Goal: Information Seeking & Learning: Learn about a topic

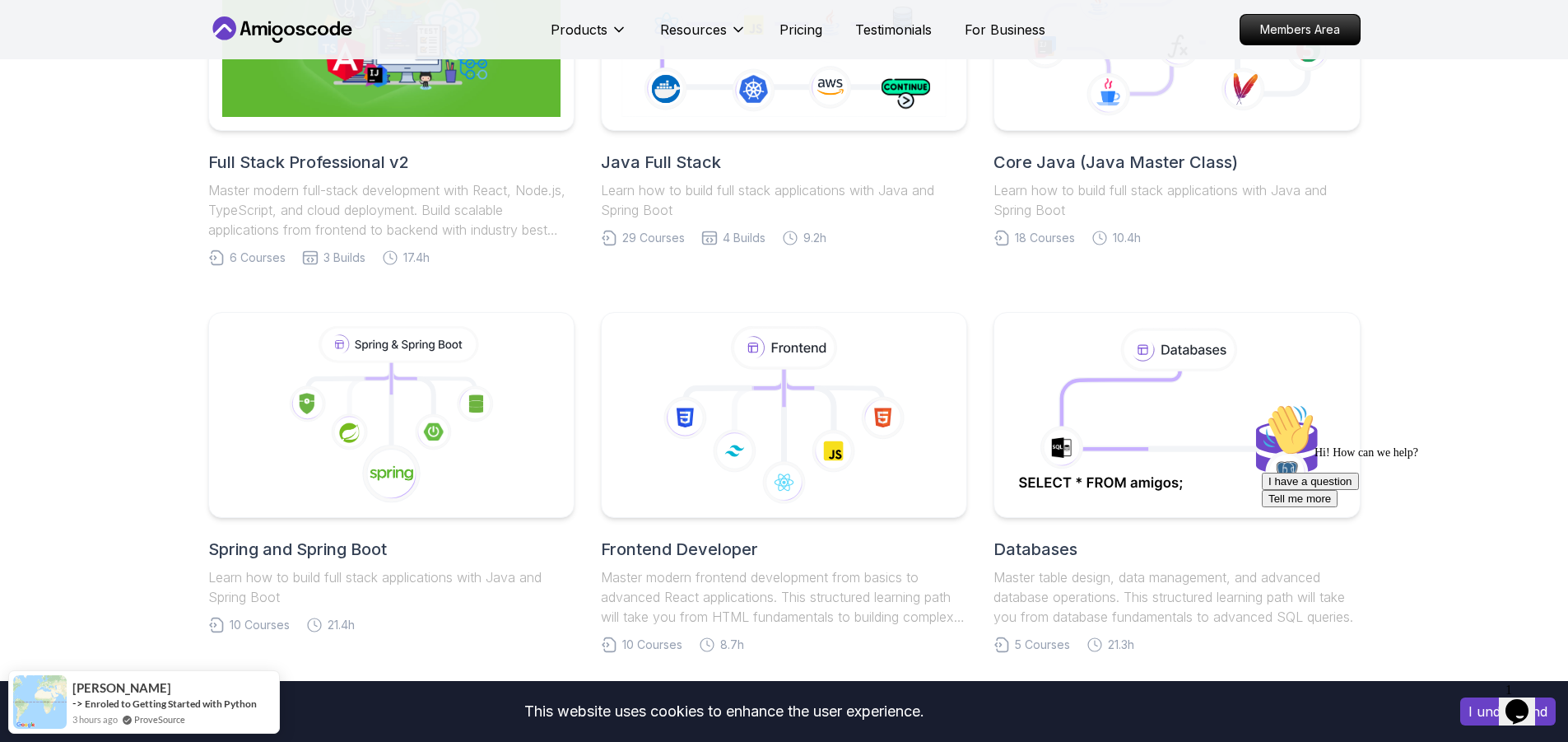
scroll to position [667, 0]
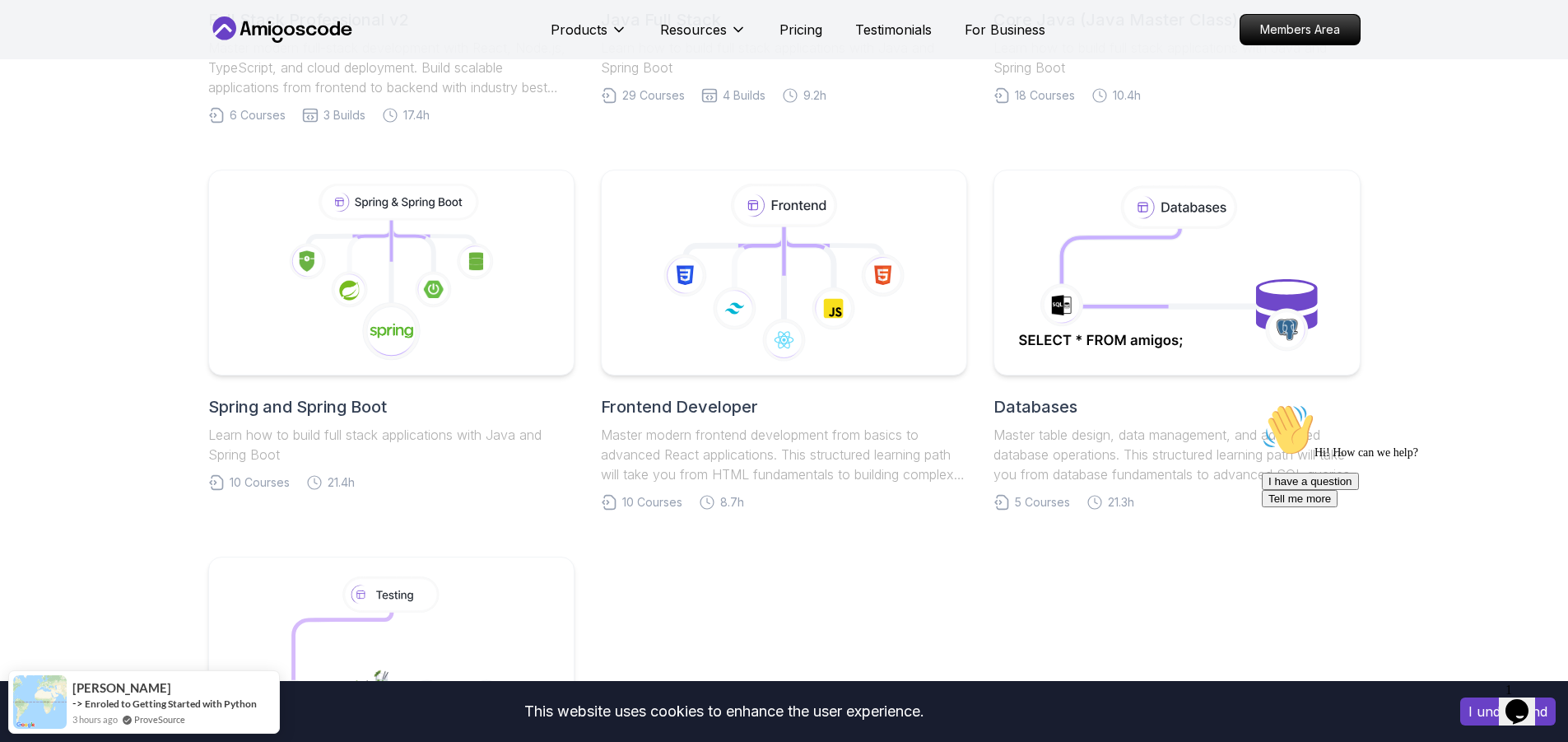
click at [1473, 705] on button "I understand" at bounding box center [1508, 711] width 96 height 28
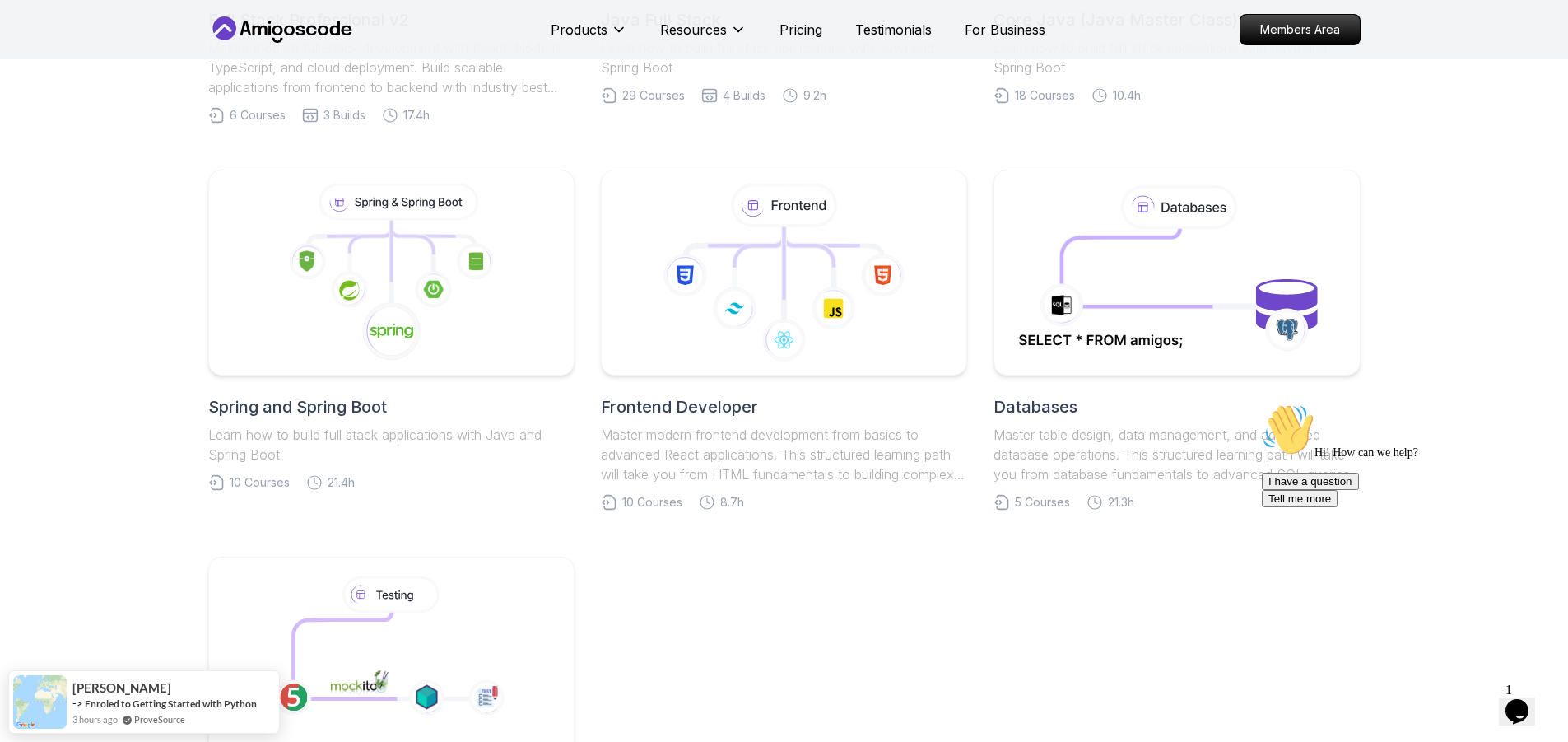
scroll to position [1234, 0]
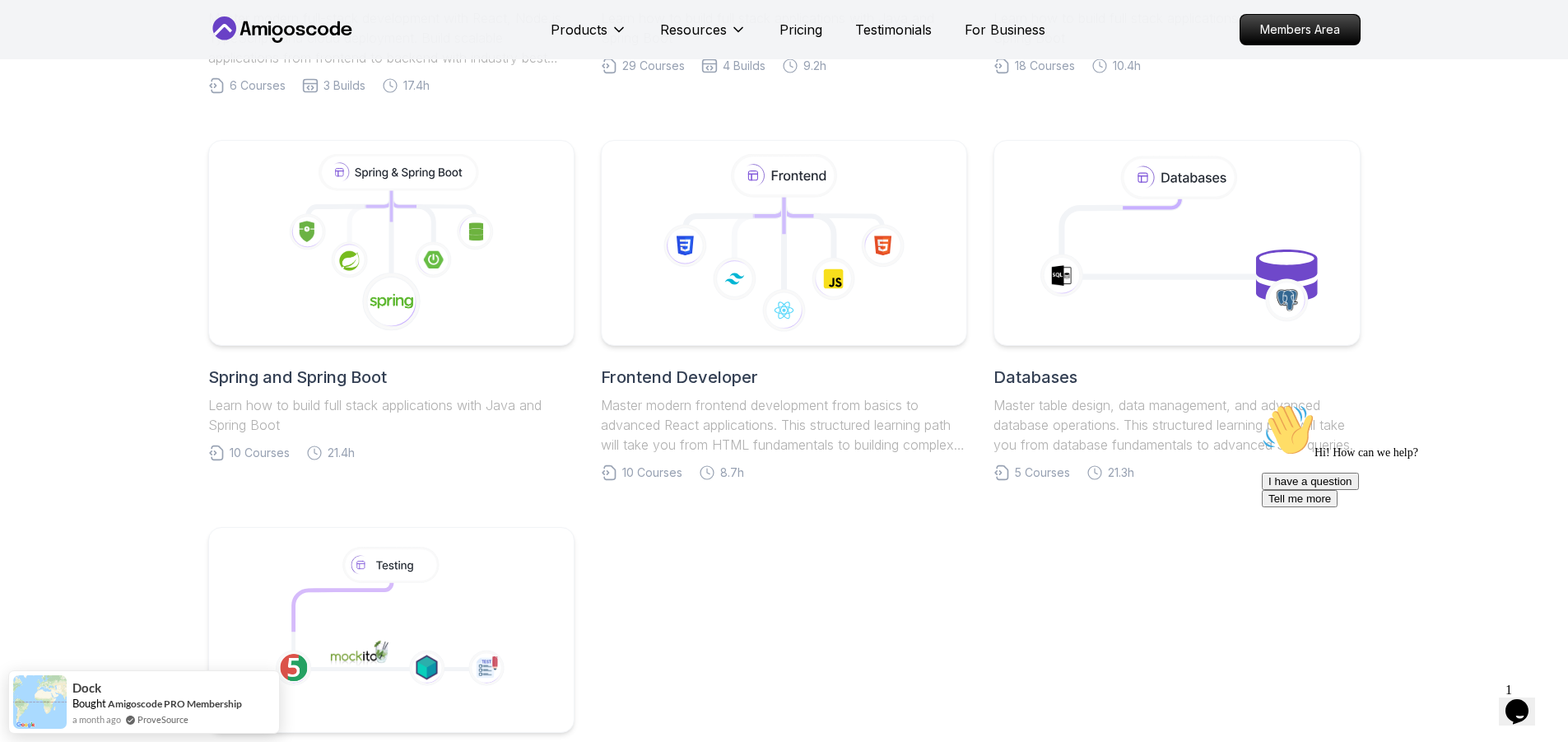
scroll to position [645, 0]
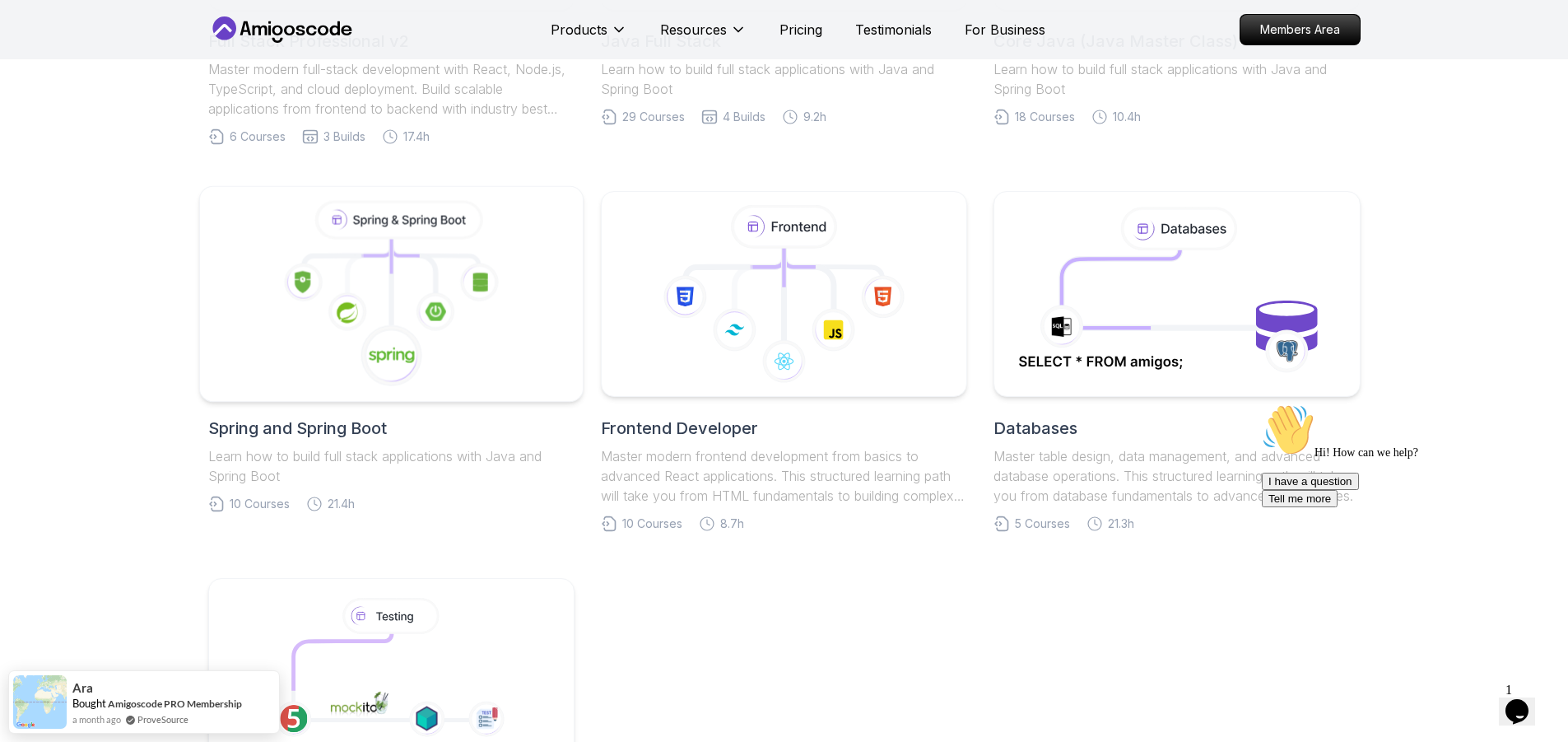
click at [300, 356] on icon at bounding box center [391, 294] width 356 height 187
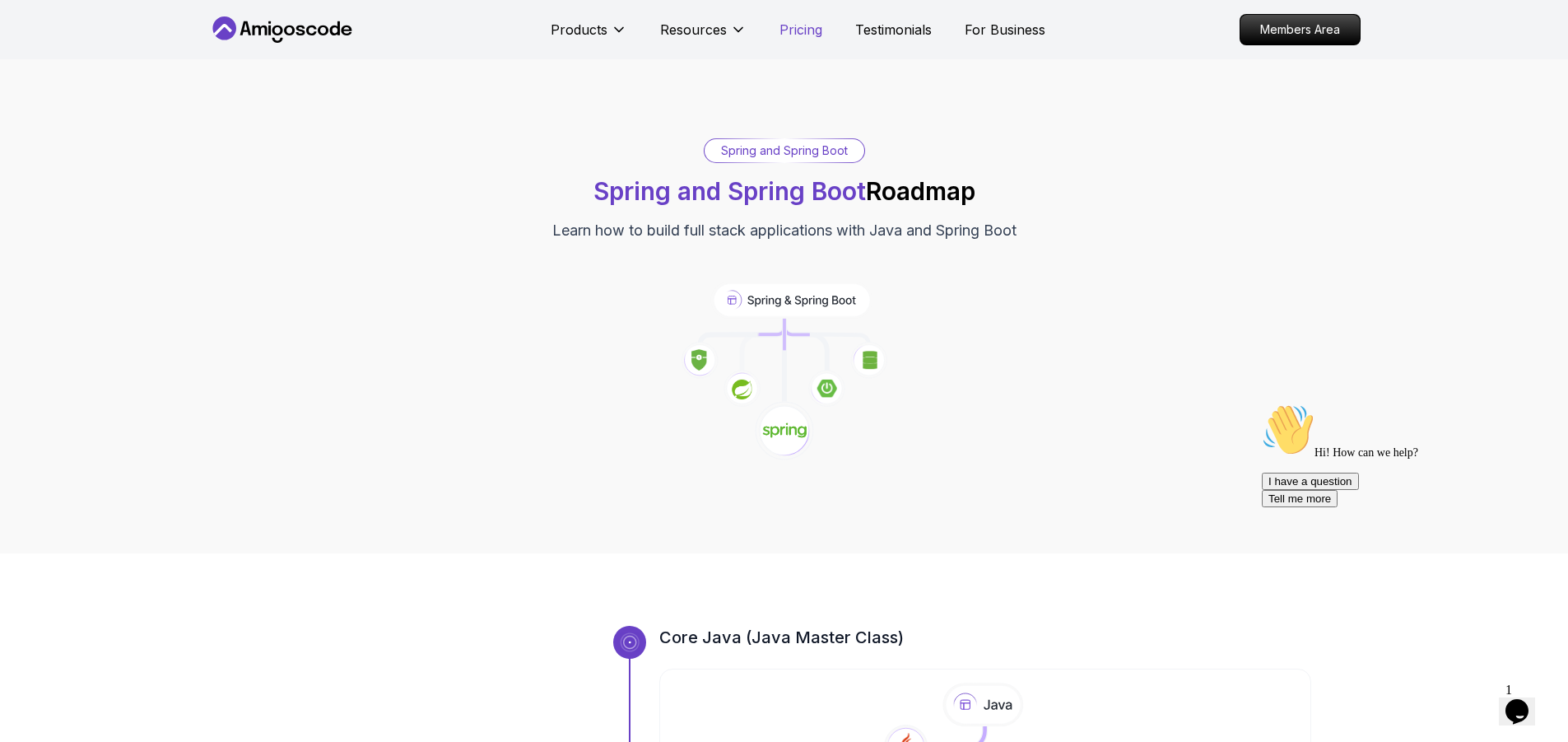
click at [794, 25] on p "Pricing" at bounding box center [801, 29] width 43 height 20
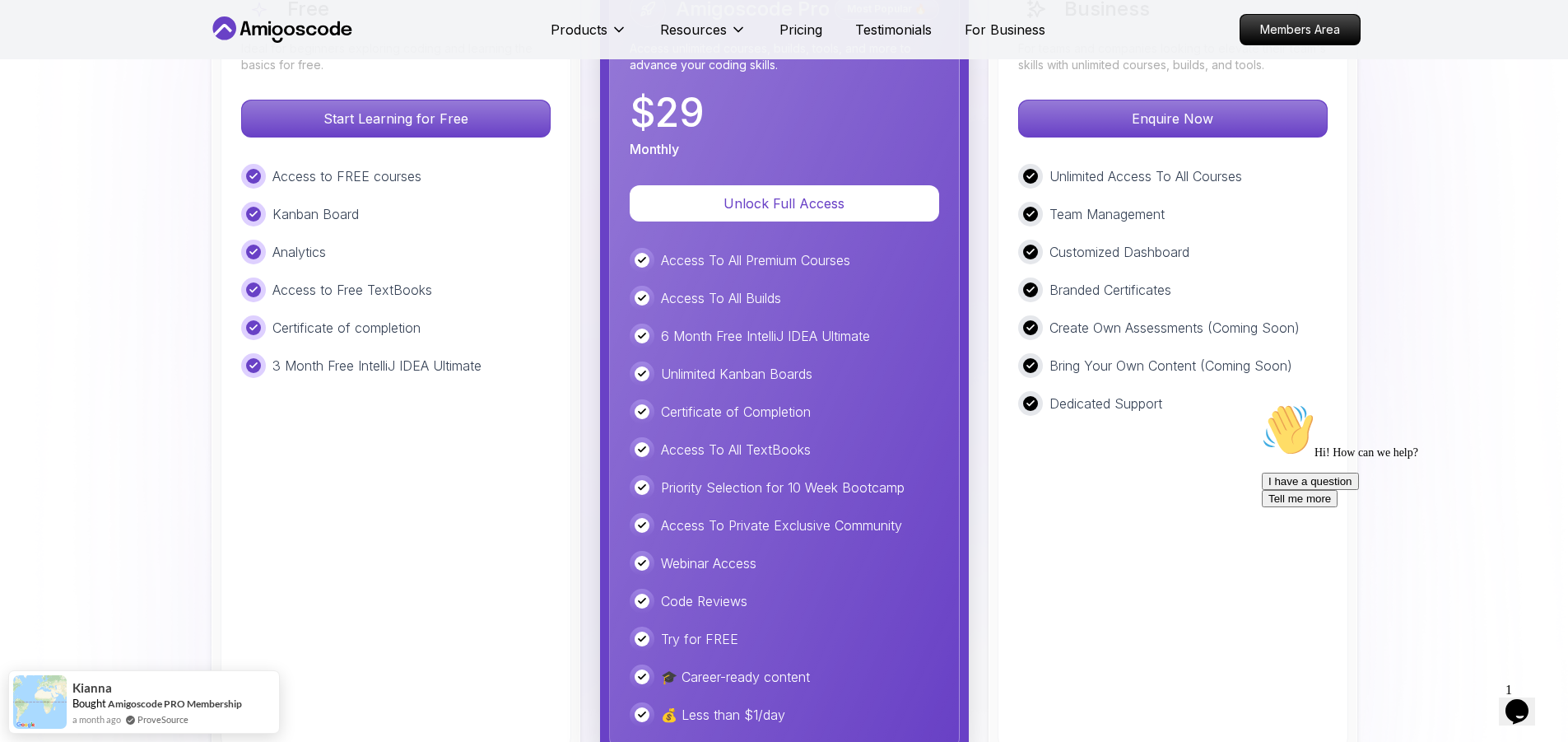
scroll to position [3392, 0]
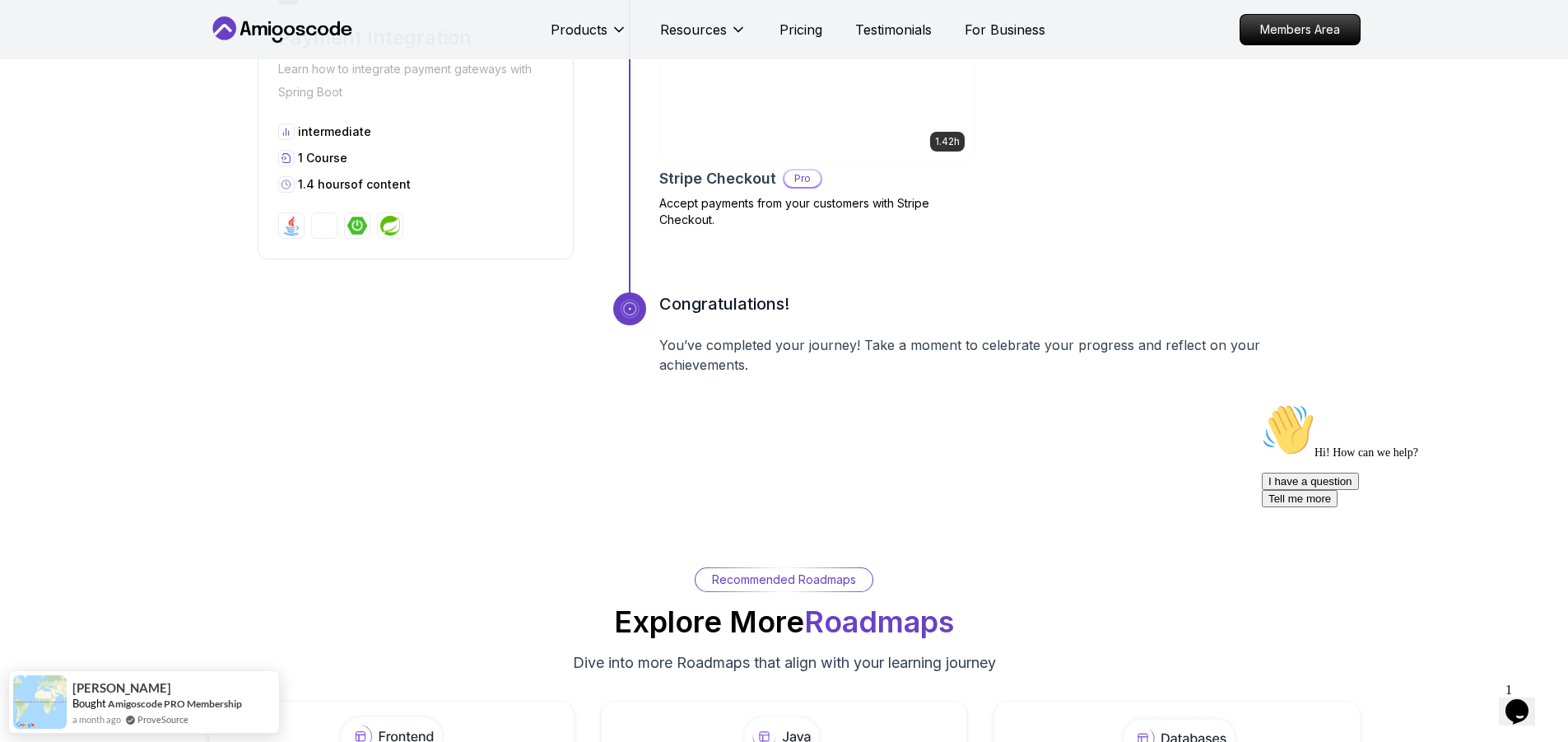
scroll to position [3024, 0]
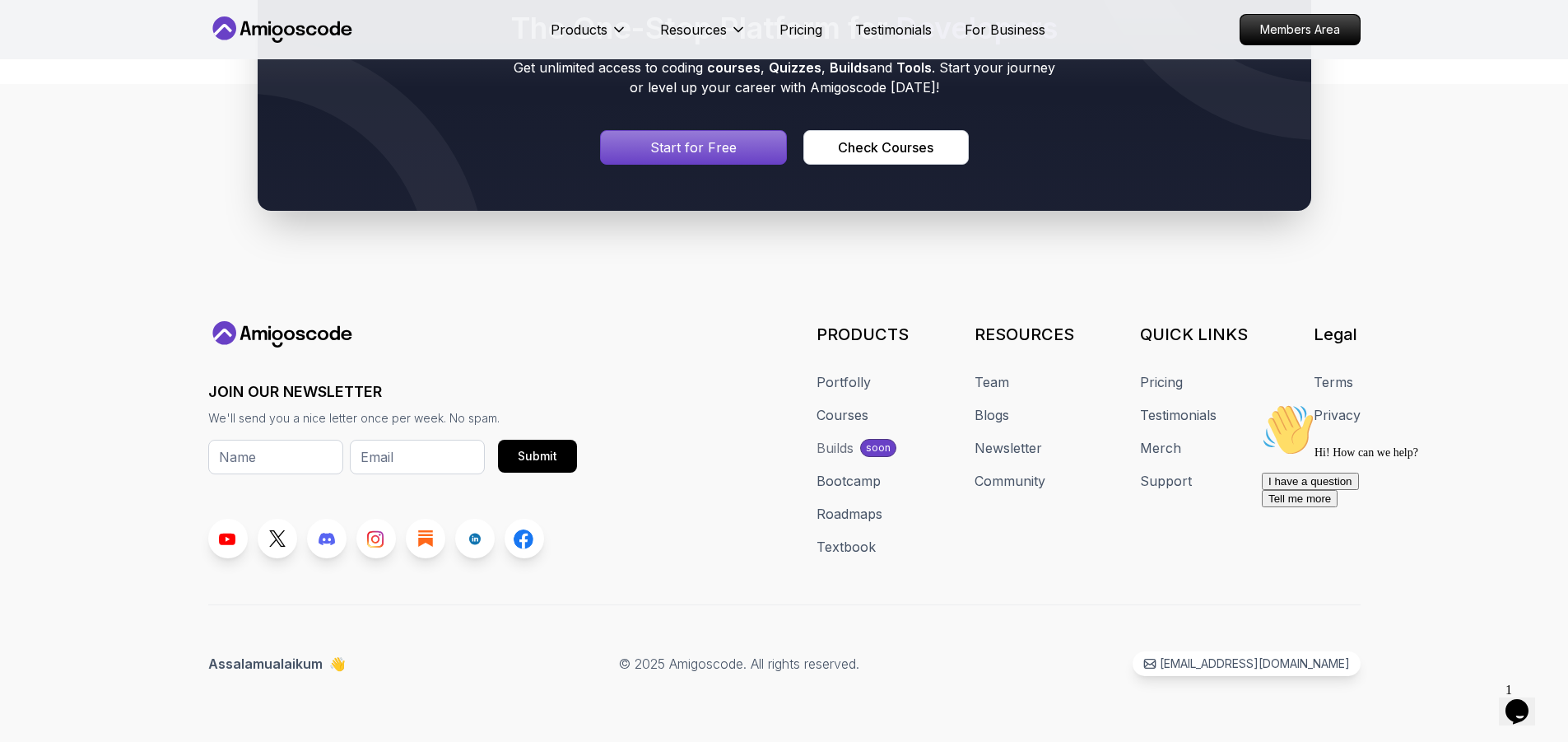
scroll to position [645, 0]
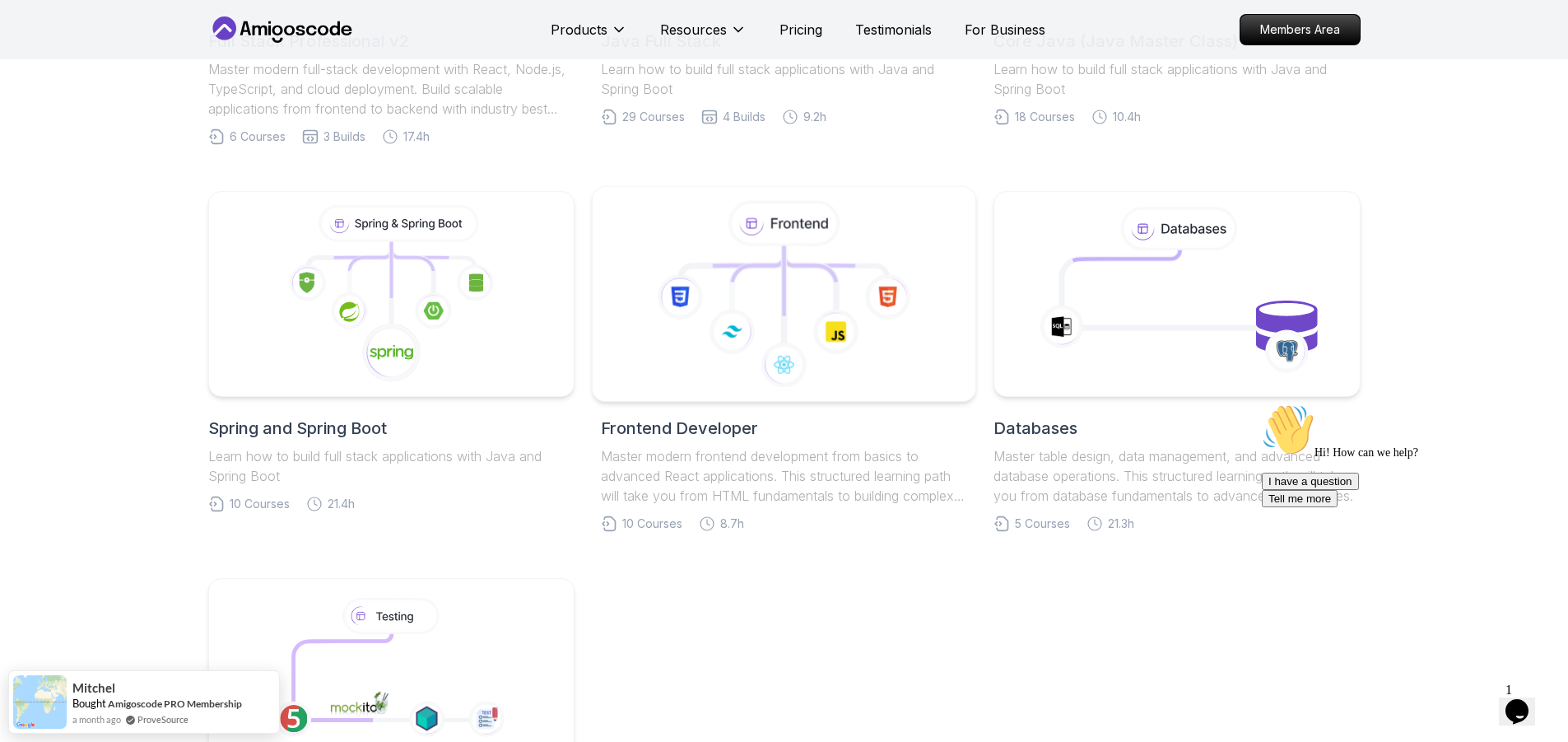
click at [789, 293] on icon at bounding box center [784, 294] width 356 height 187
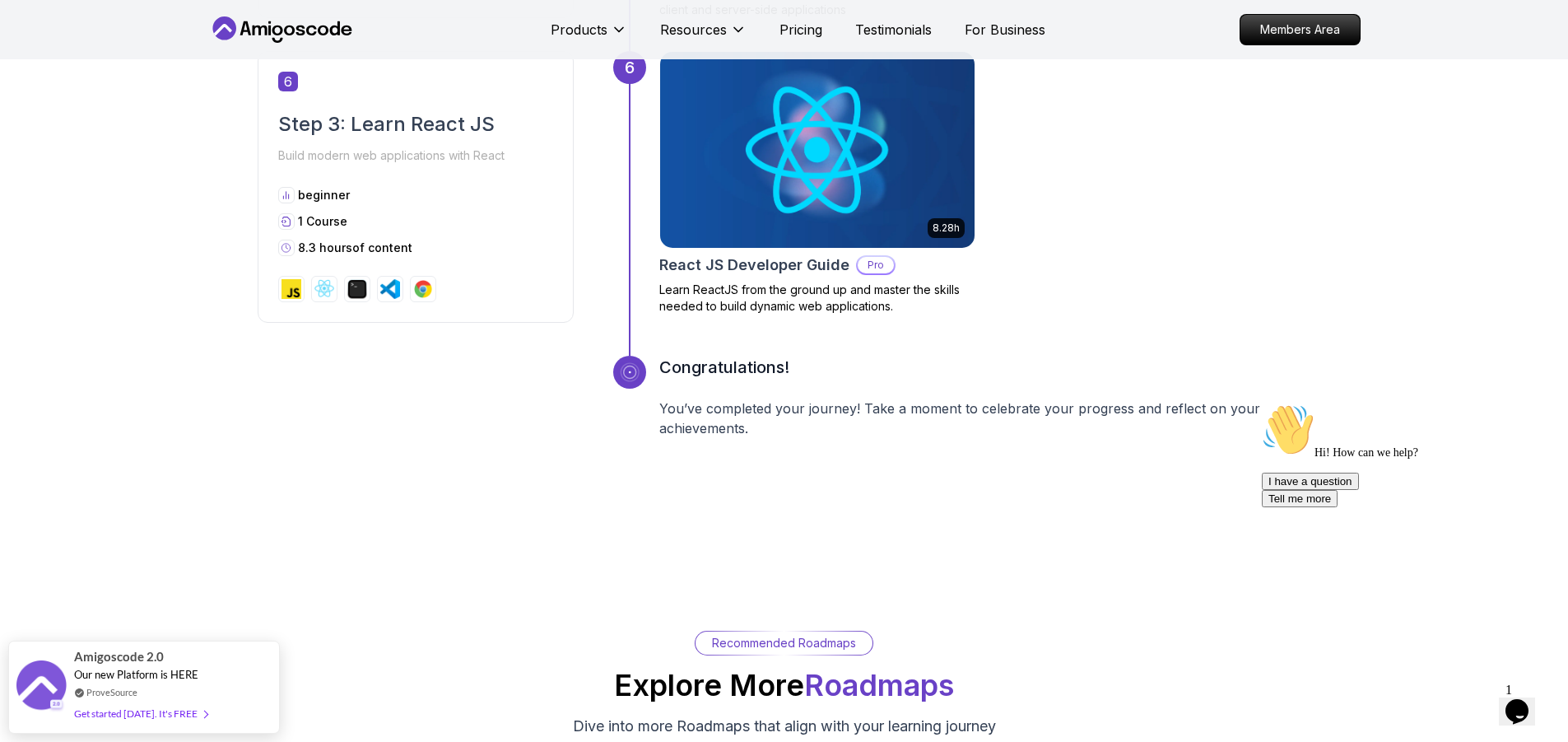
scroll to position [2693, 0]
